Goal: Task Accomplishment & Management: Use online tool/utility

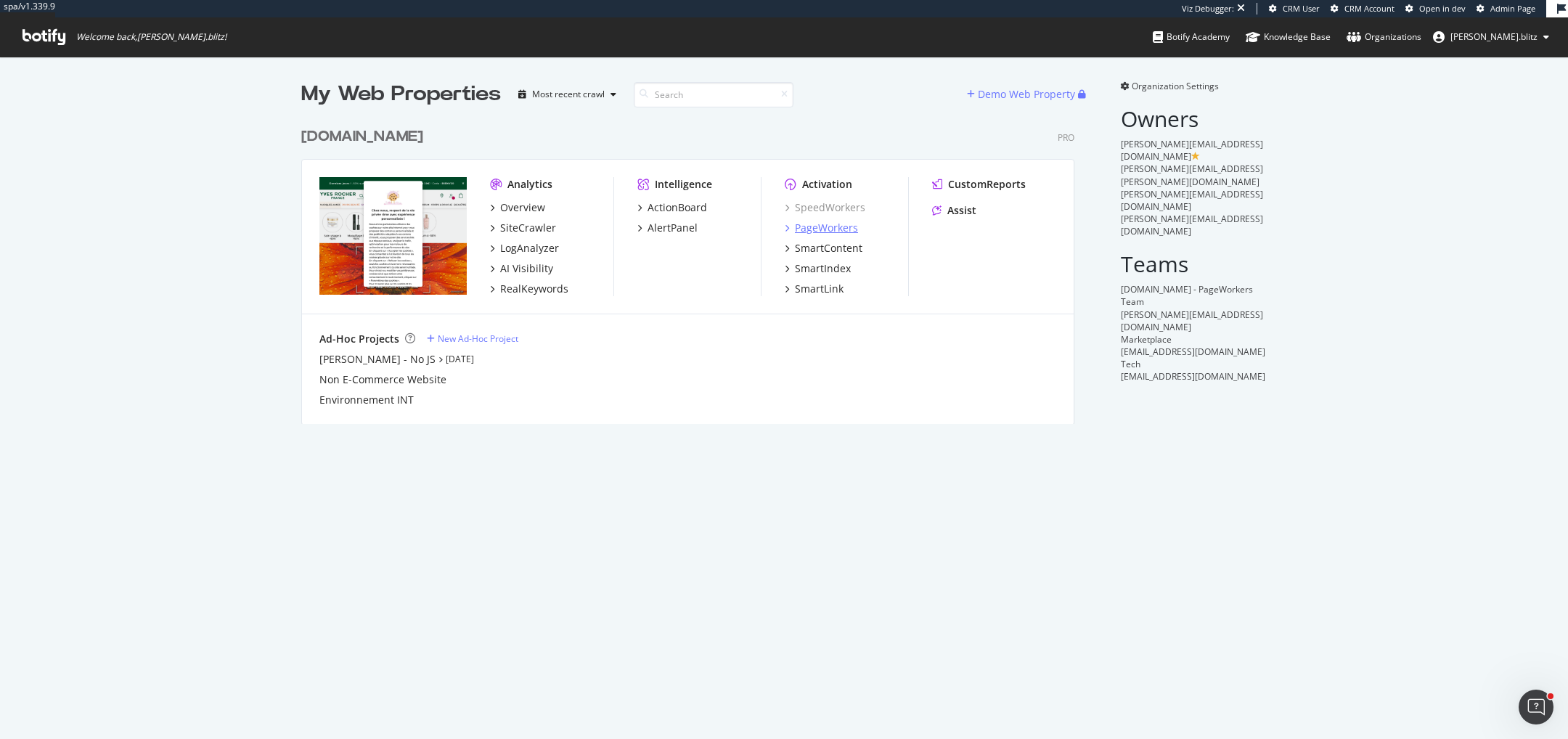
click at [814, 226] on div "PageWorkers" at bounding box center [826, 227] width 63 height 15
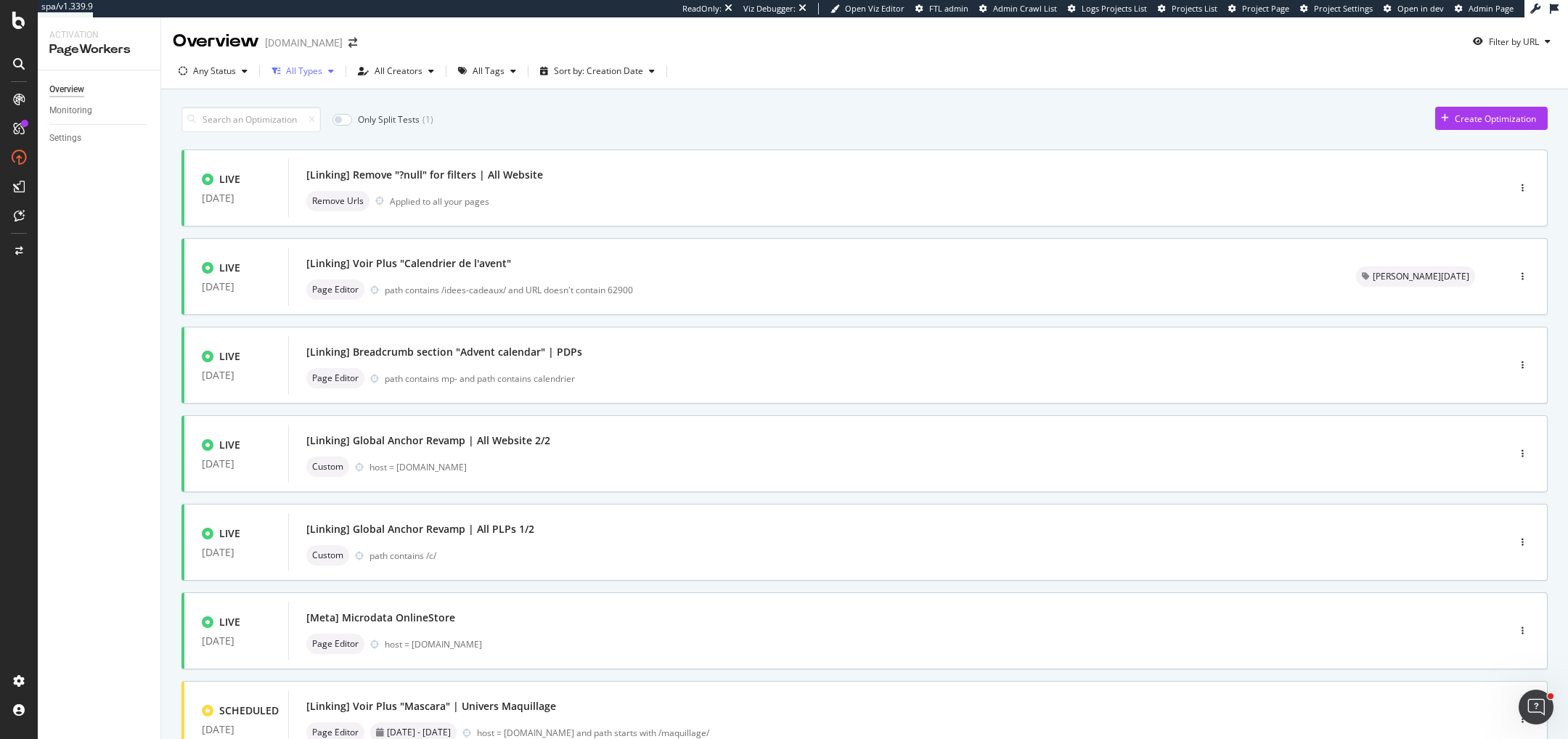
click at [293, 69] on div "All Types" at bounding box center [305, 71] width 37 height 9
click at [213, 72] on div "Any Status" at bounding box center [215, 71] width 43 height 9
click at [191, 75] on div "Any Status" at bounding box center [213, 71] width 80 height 22
click at [491, 72] on div "All Tags" at bounding box center [488, 71] width 32 height 9
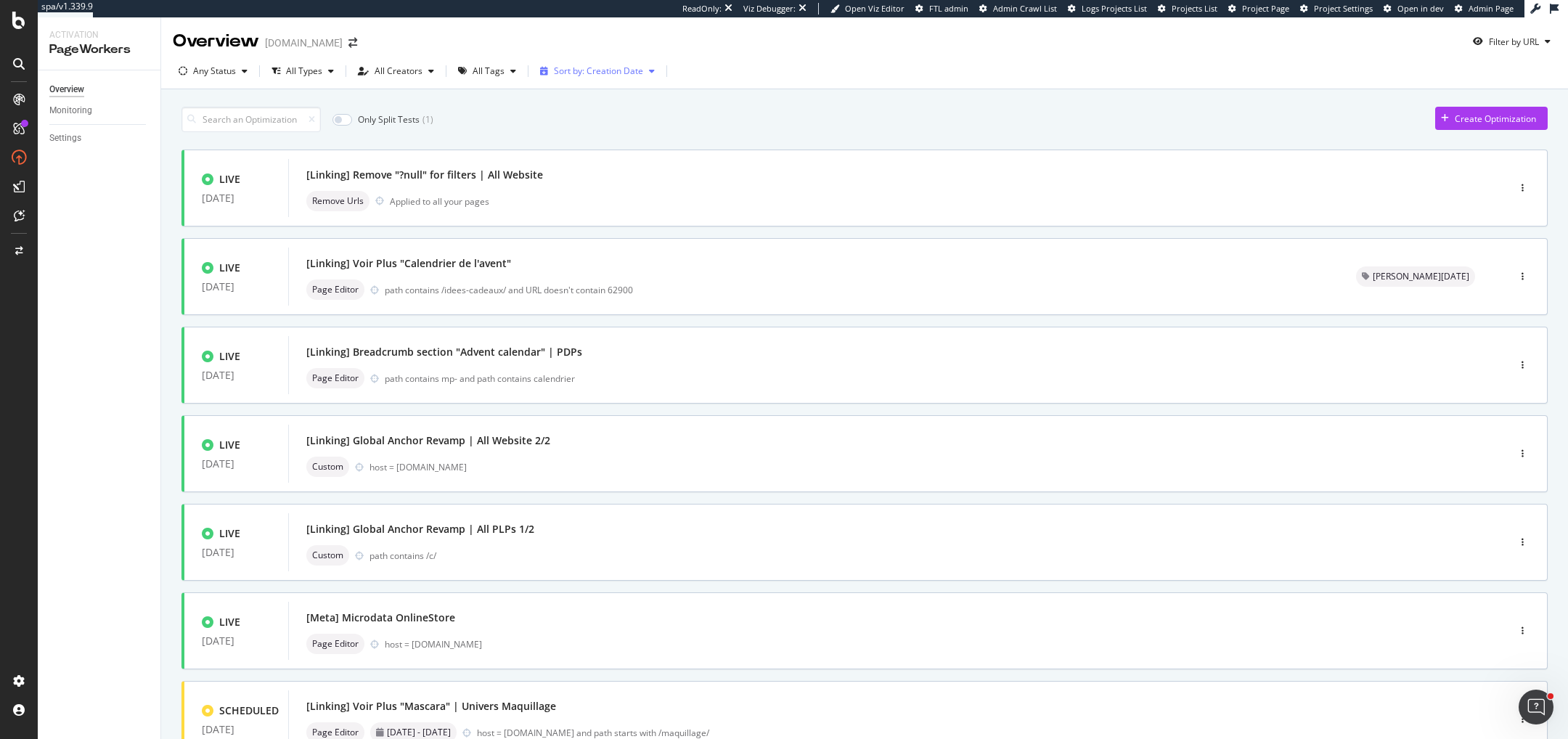
click at [554, 72] on div "Sort by: Creation Date" at bounding box center [599, 71] width 89 height 9
click at [577, 141] on div "Scheduled deploy date" at bounding box center [593, 143] width 92 height 13
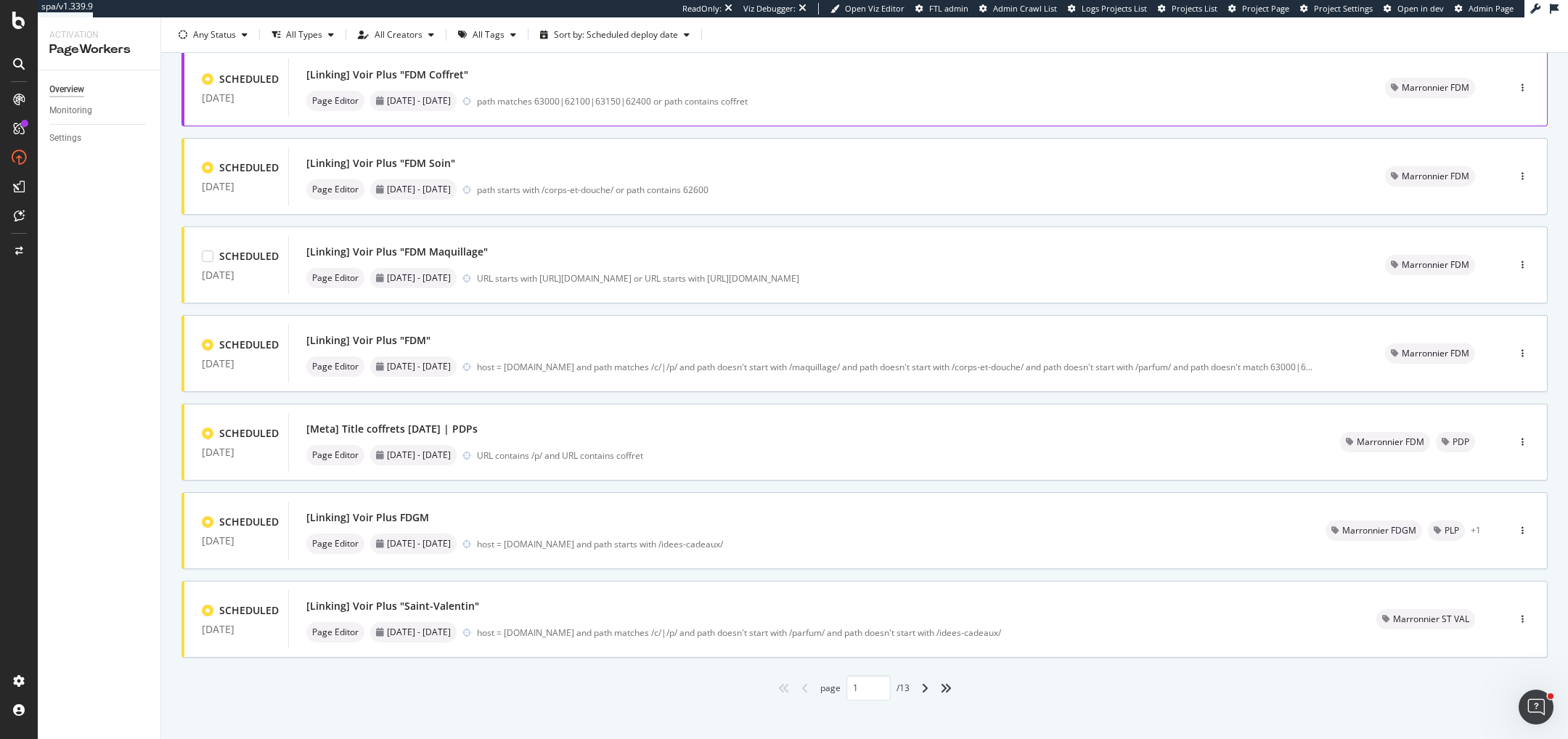
scroll to position [367, 0]
click at [922, 686] on icon "angle-right" at bounding box center [926, 688] width 8 height 12
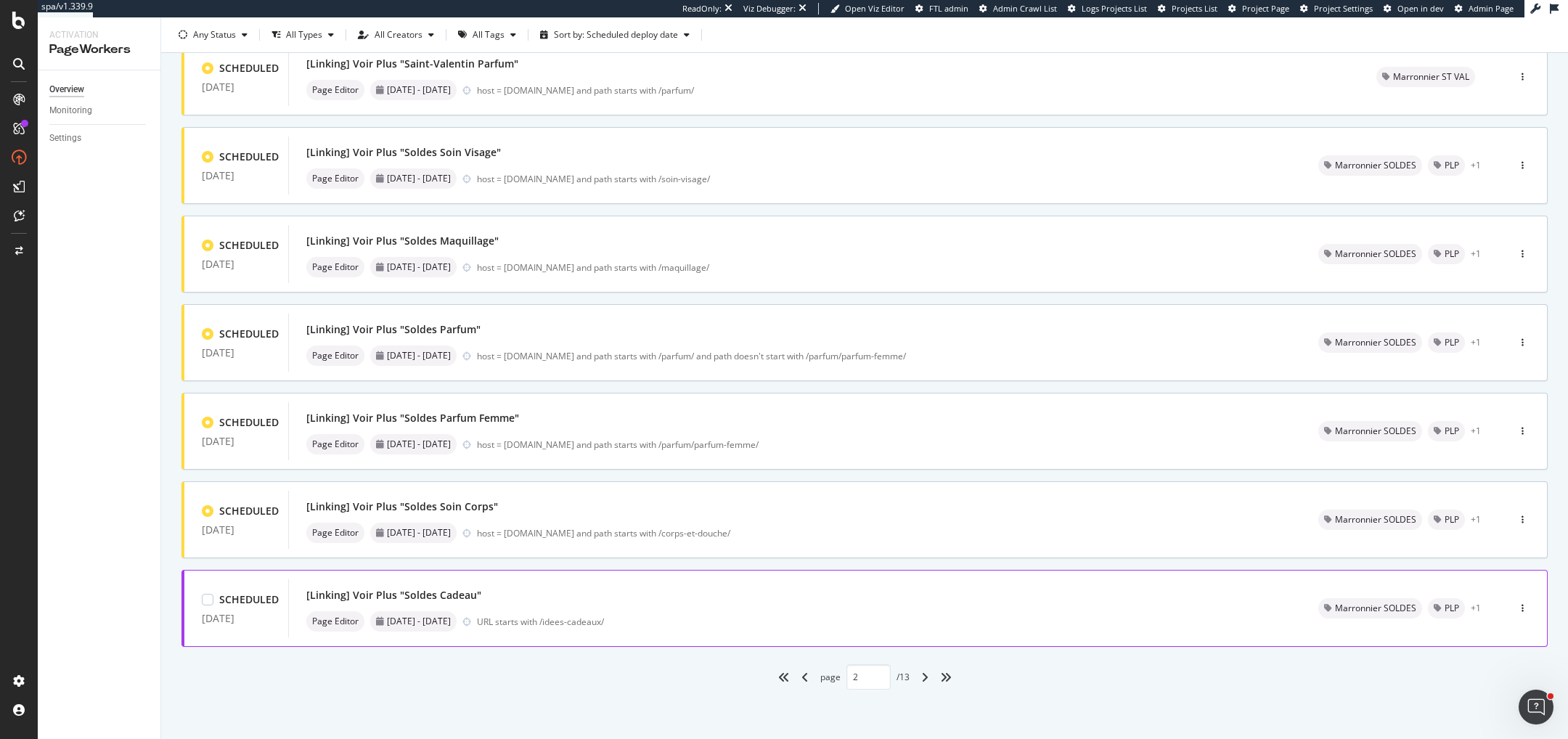
scroll to position [0, 0]
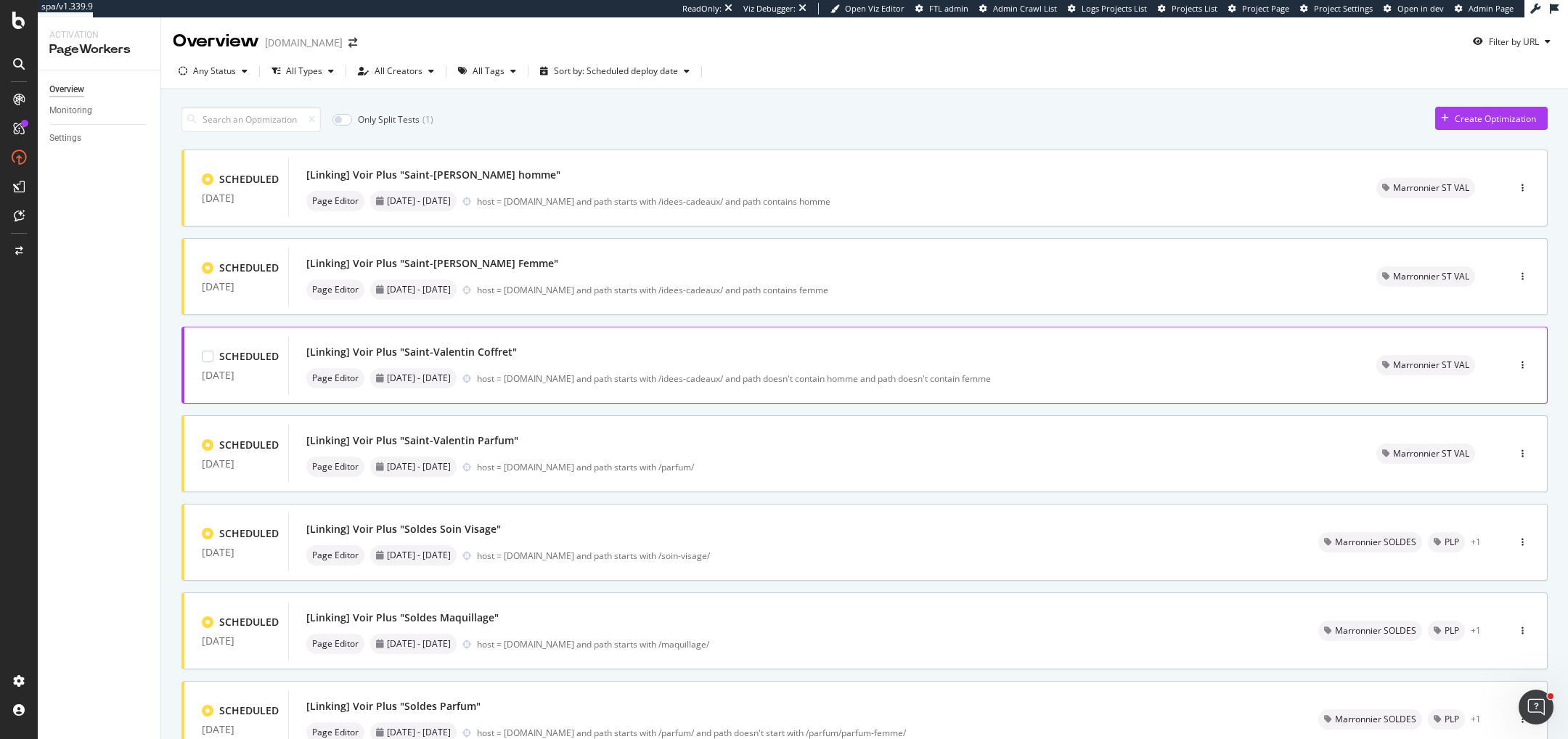
scroll to position [377, 0]
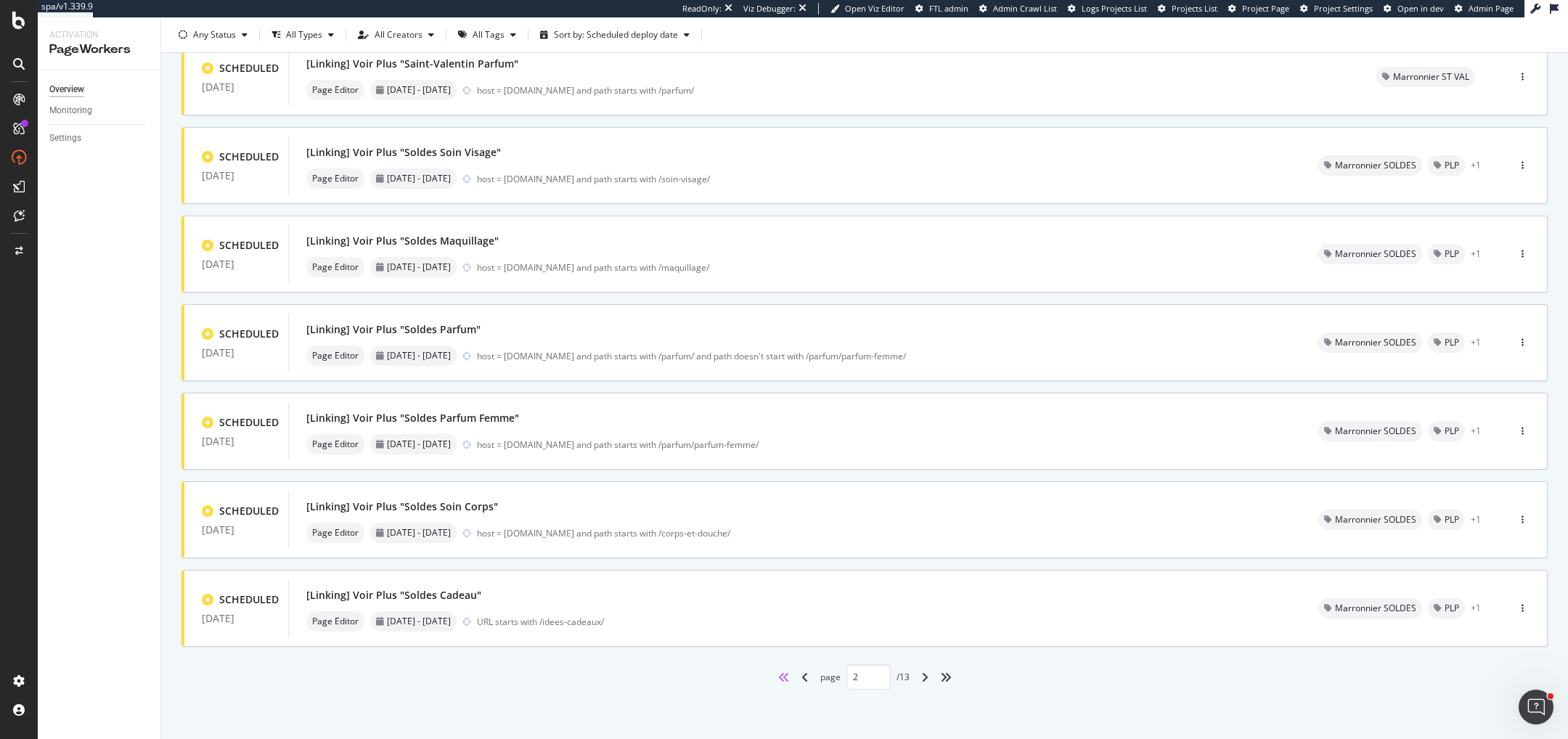
click at [784, 675] on icon "angles-left" at bounding box center [784, 677] width 12 height 12
type input "1"
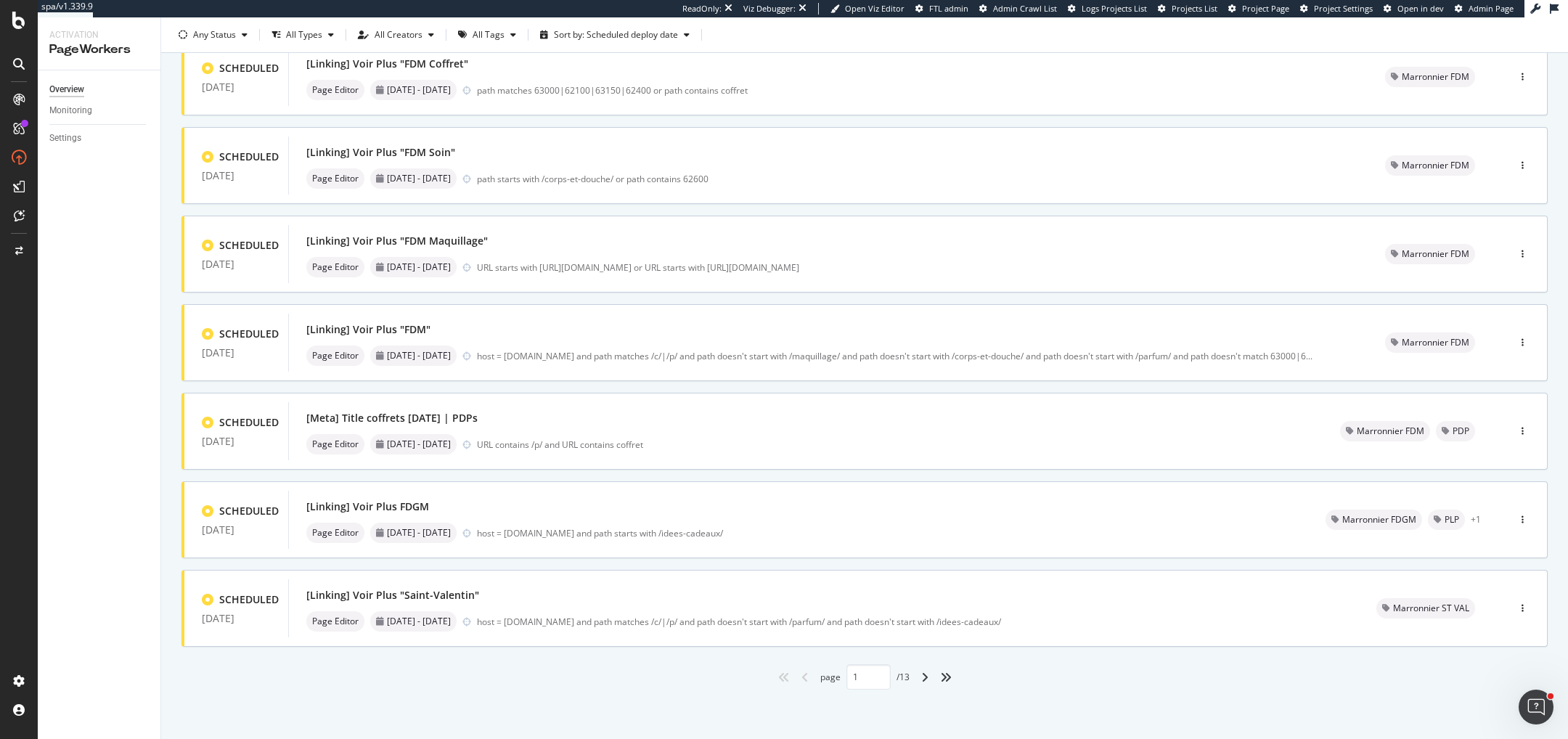
click at [169, 602] on div "Only Split Tests ( 1 ) Create Optimization SCHEDULED [DATE] [Linking] Voir Plus…" at bounding box center [865, 226] width 1407 height 1028
